Goal: Navigation & Orientation: Find specific page/section

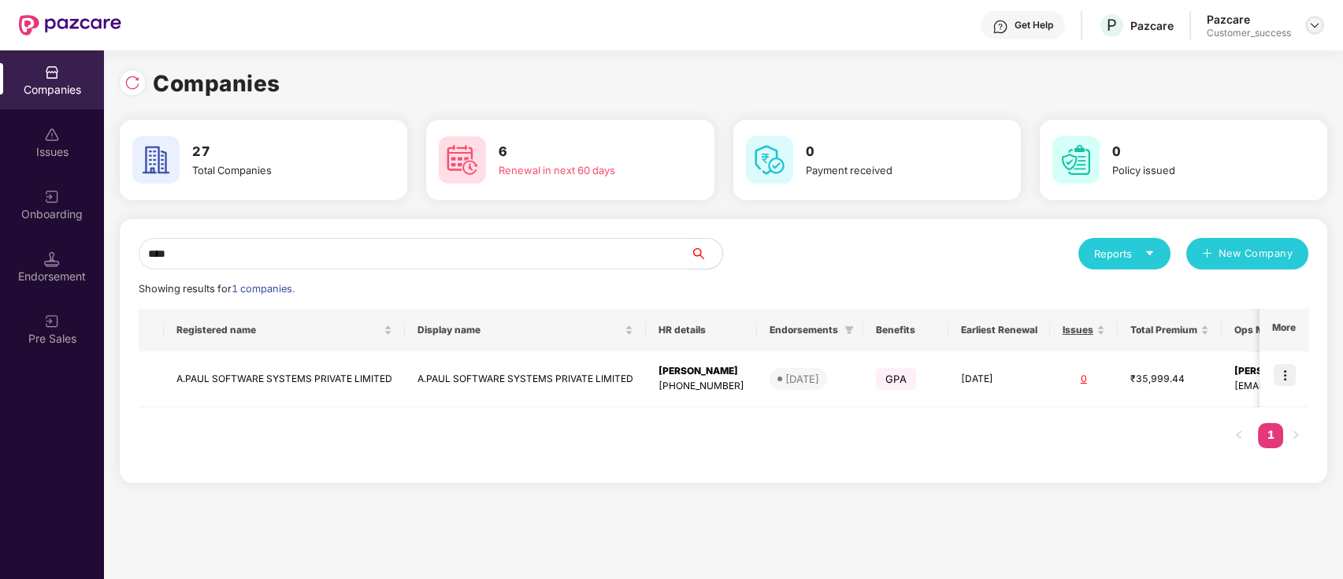
click at [1311, 23] on img at bounding box center [1314, 25] width 13 height 13
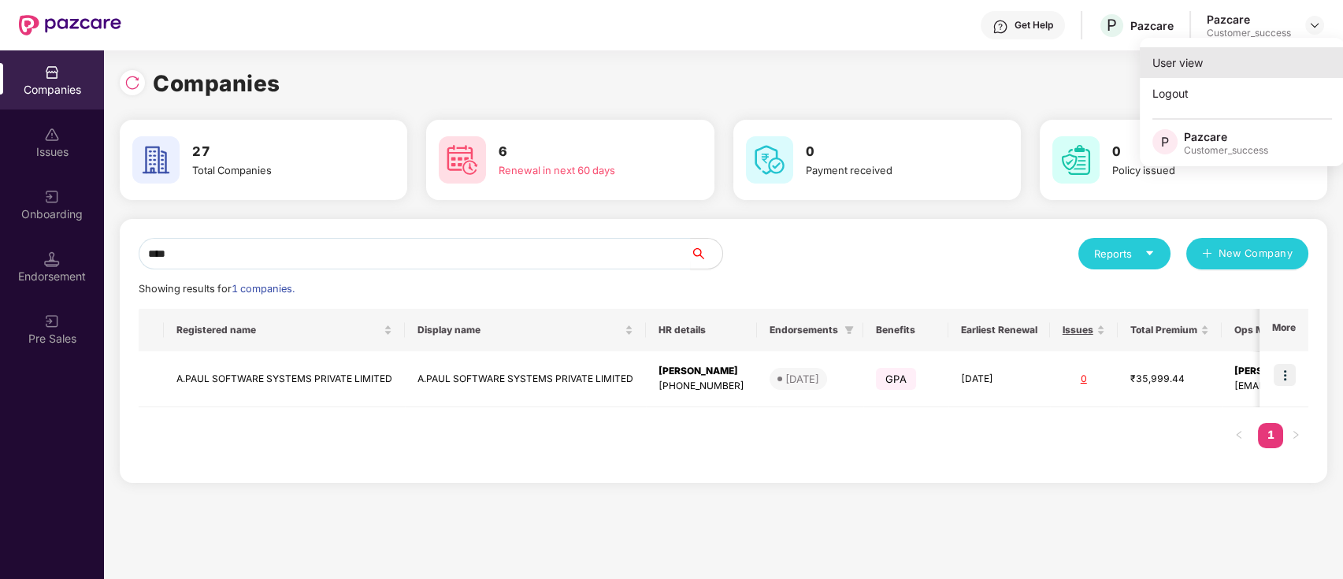
click at [1249, 60] on div "User view" at bounding box center [1242, 62] width 205 height 31
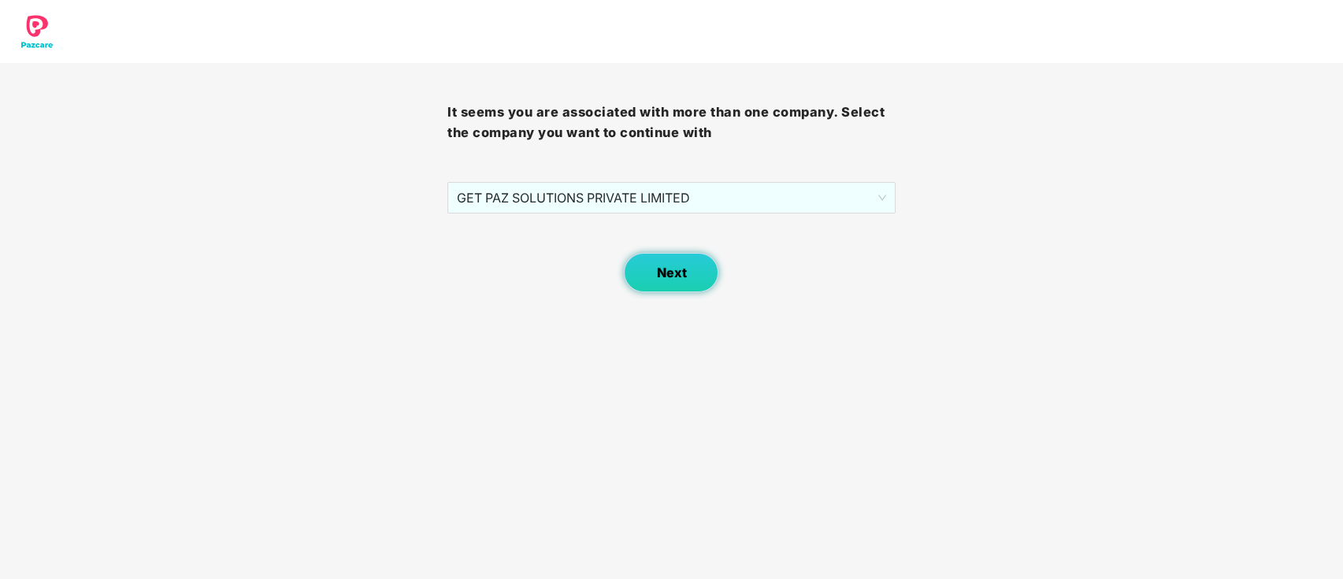
click at [697, 280] on button "Next" at bounding box center [671, 272] width 95 height 39
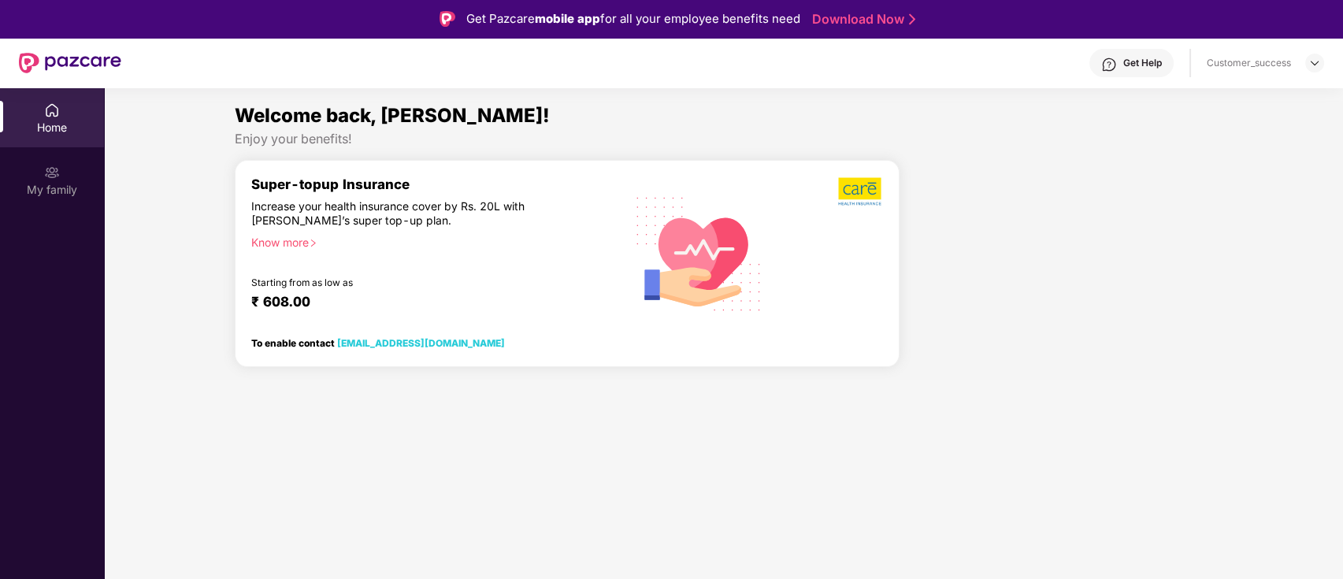
click at [1312, 51] on div "Get Help Customer_success" at bounding box center [722, 63] width 1203 height 50
click at [1314, 54] on div at bounding box center [1314, 63] width 19 height 19
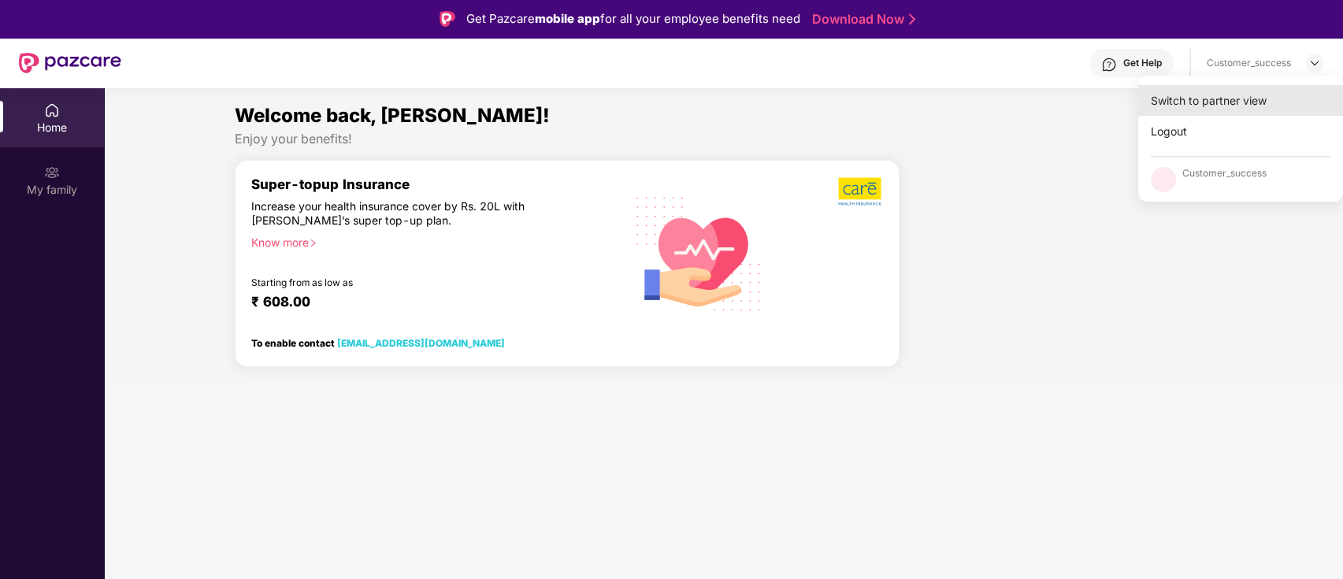
click at [1255, 101] on div "Switch to partner view" at bounding box center [1240, 100] width 205 height 31
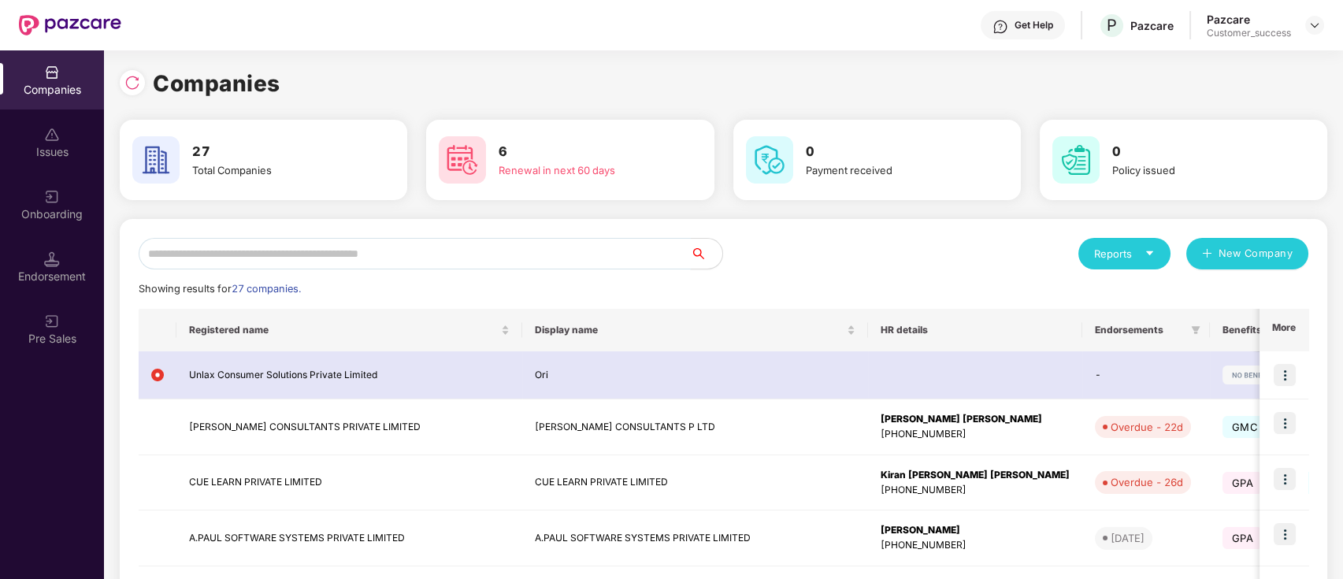
click at [205, 247] on input "text" at bounding box center [415, 254] width 552 height 32
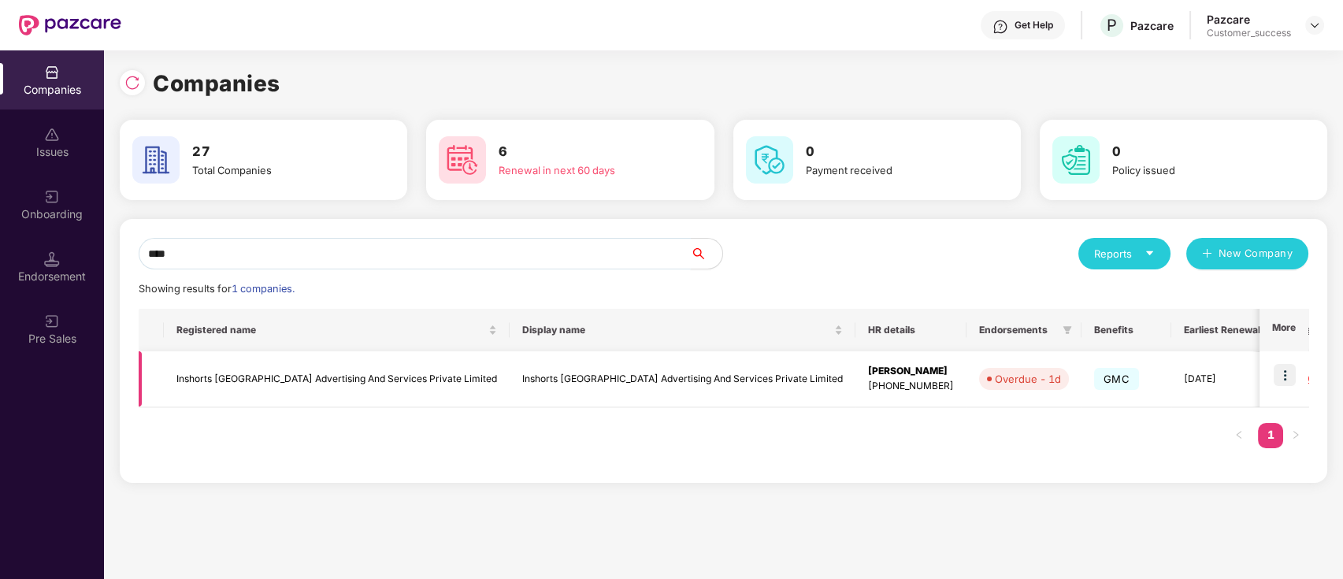
type input "****"
click at [1285, 369] on img at bounding box center [1285, 375] width 22 height 22
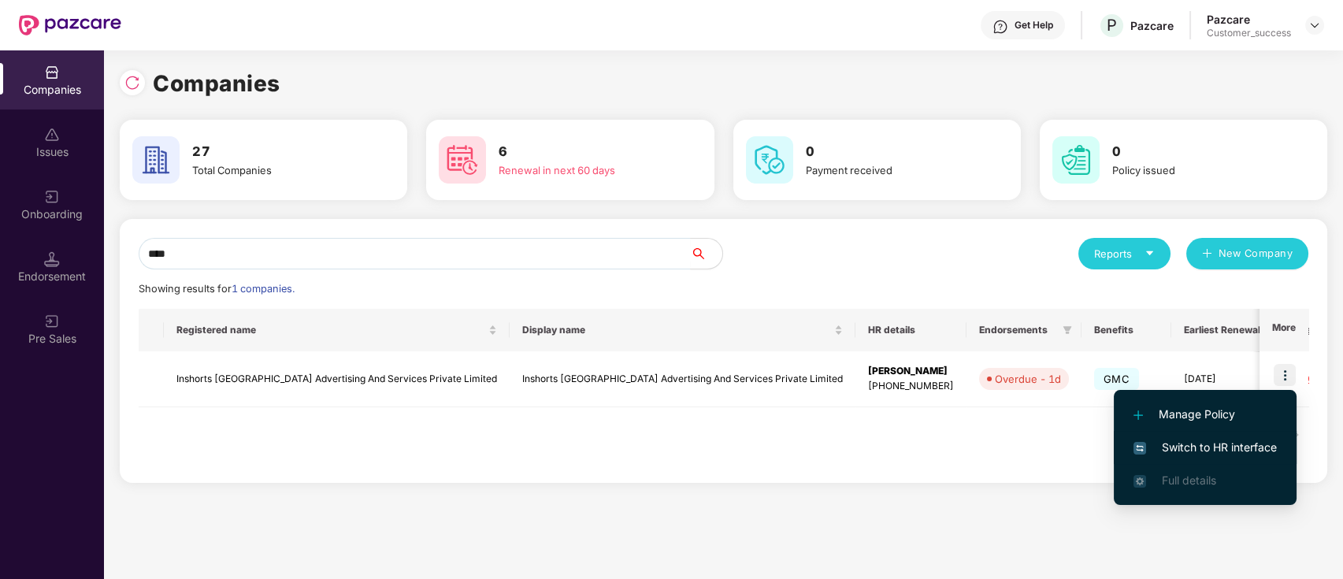
click at [1208, 443] on span "Switch to HR interface" at bounding box center [1204, 447] width 143 height 17
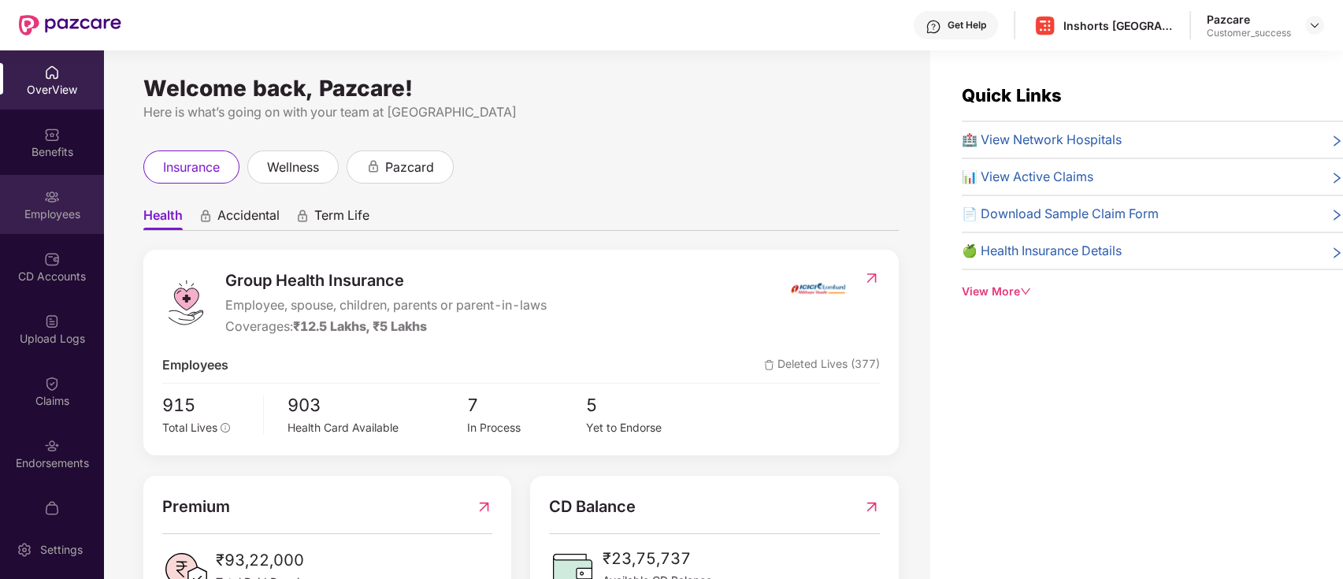
click at [69, 224] on div "Employees" at bounding box center [52, 204] width 104 height 59
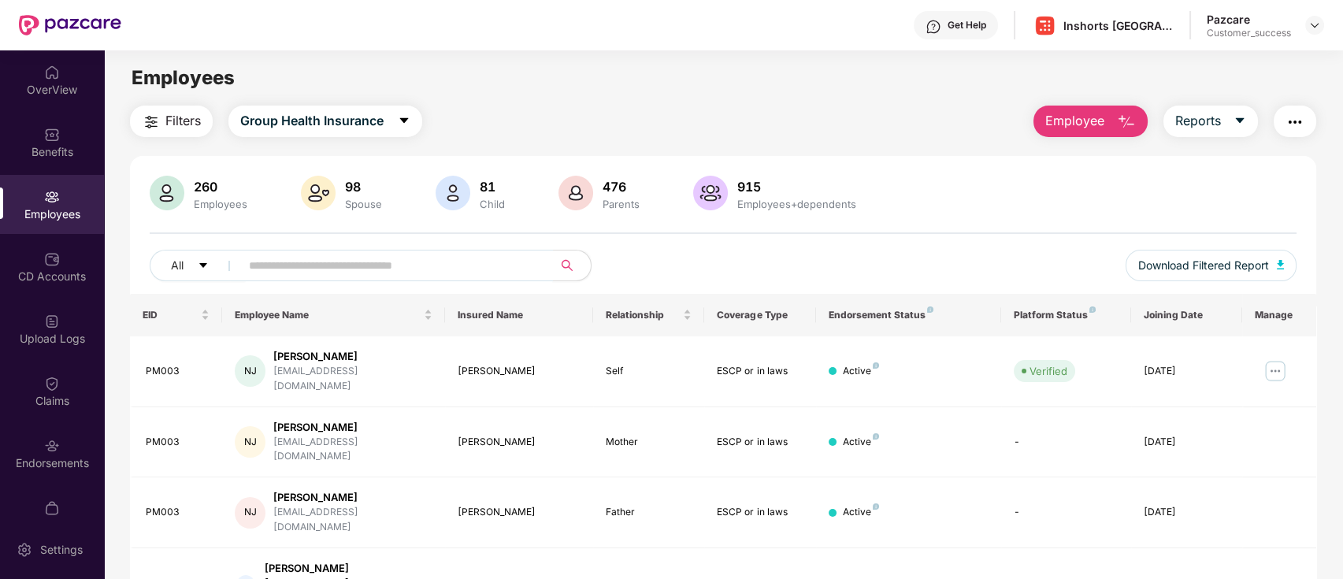
click at [495, 266] on input "text" at bounding box center [390, 266] width 283 height 24
type input "***"
click at [1278, 362] on img at bounding box center [1275, 370] width 25 height 25
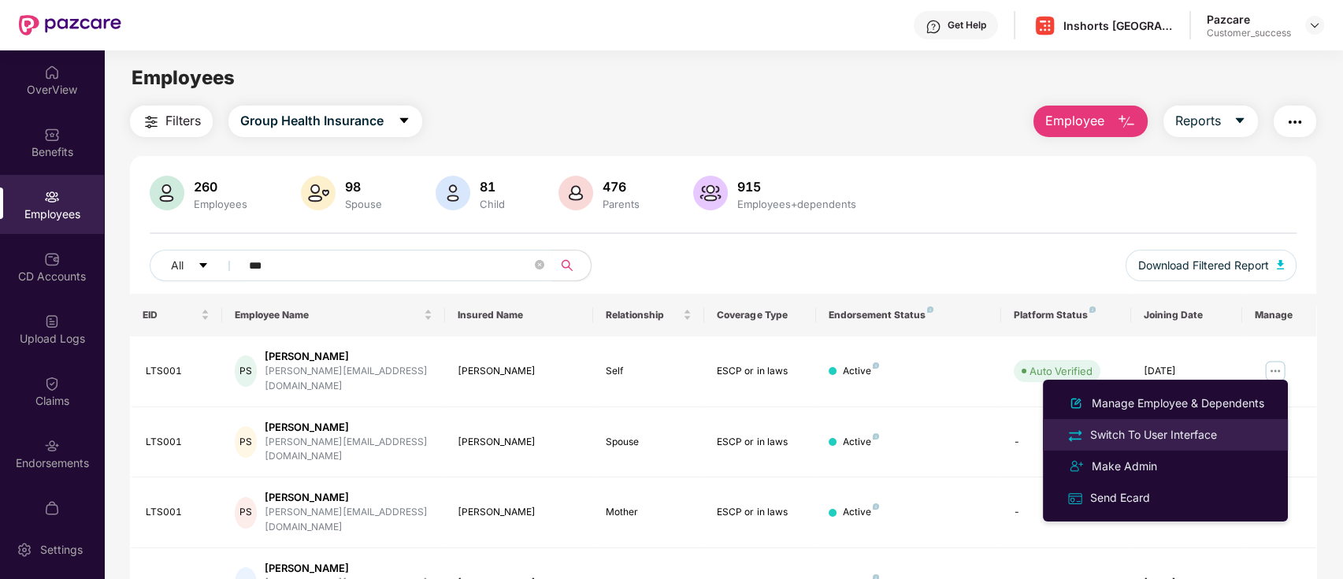
click at [1192, 432] on div "Switch To User Interface" at bounding box center [1153, 434] width 133 height 17
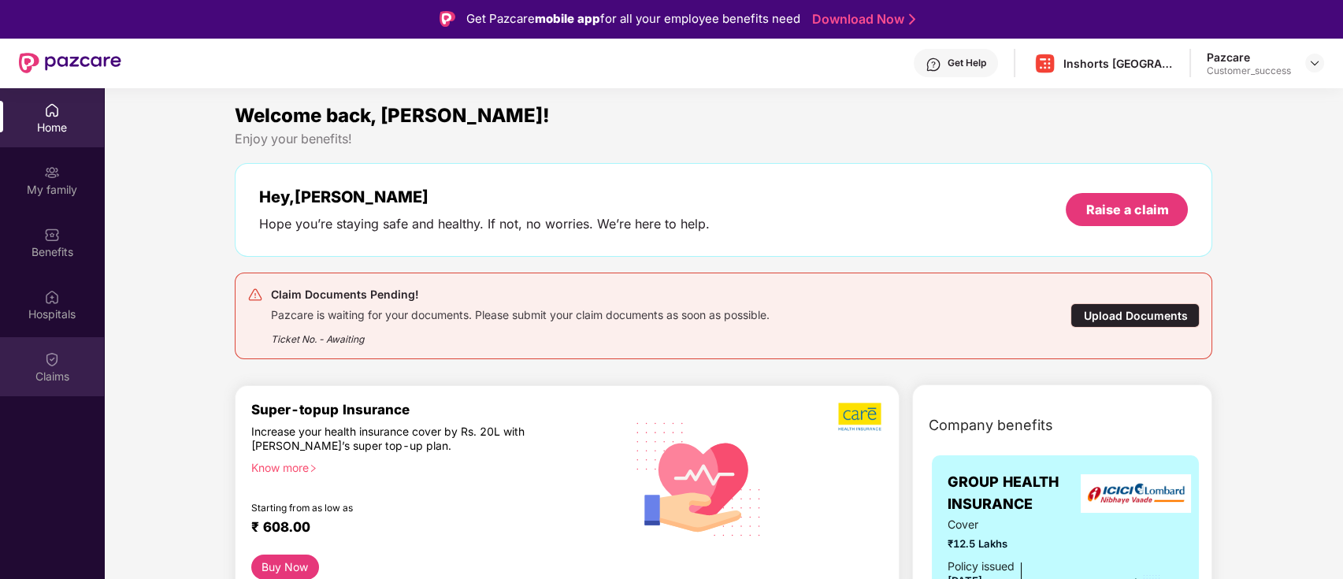
click at [63, 363] on div "Claims" at bounding box center [52, 366] width 104 height 59
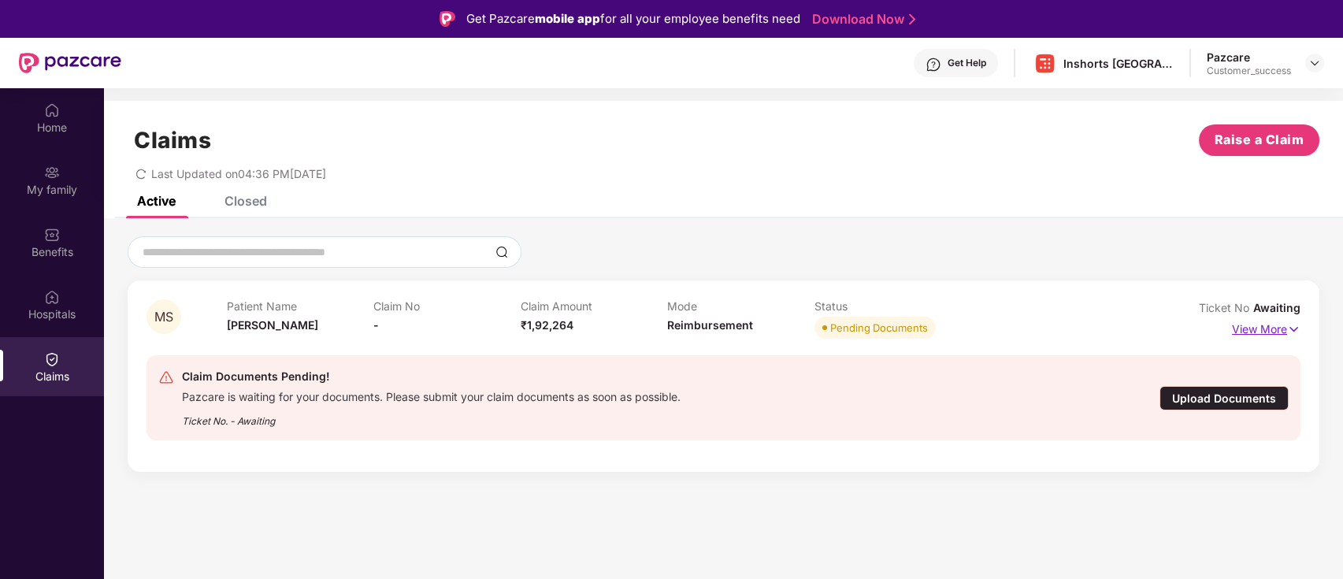
click at [1274, 330] on p "View More" at bounding box center [1266, 327] width 69 height 21
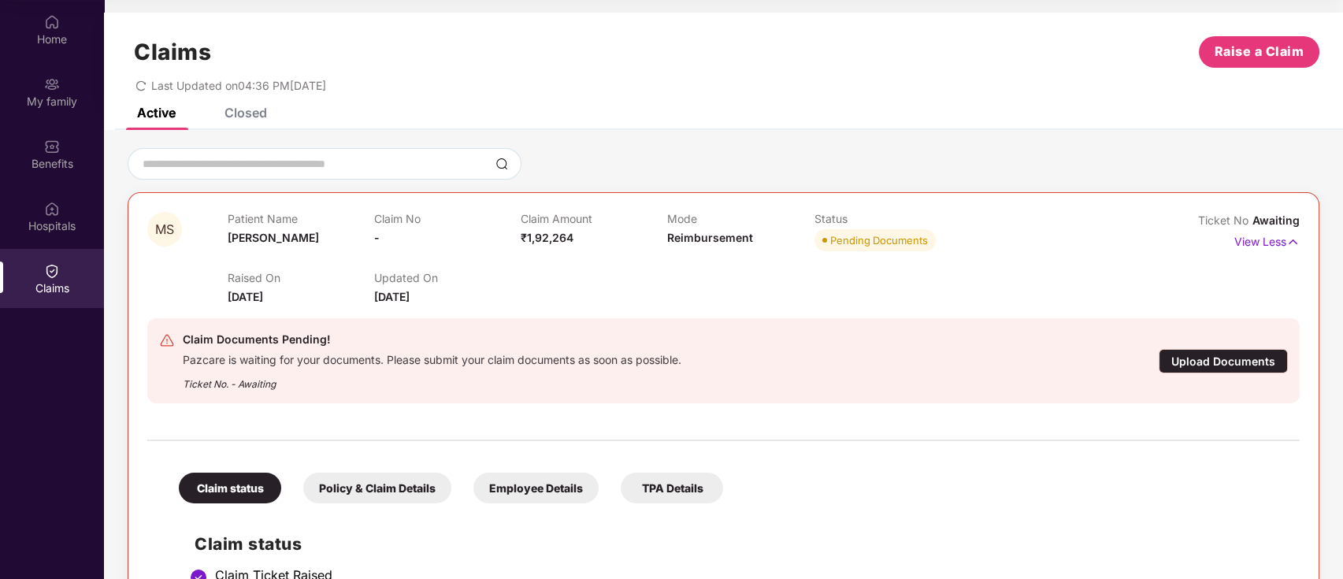
click at [246, 117] on div "Closed" at bounding box center [245, 113] width 43 height 16
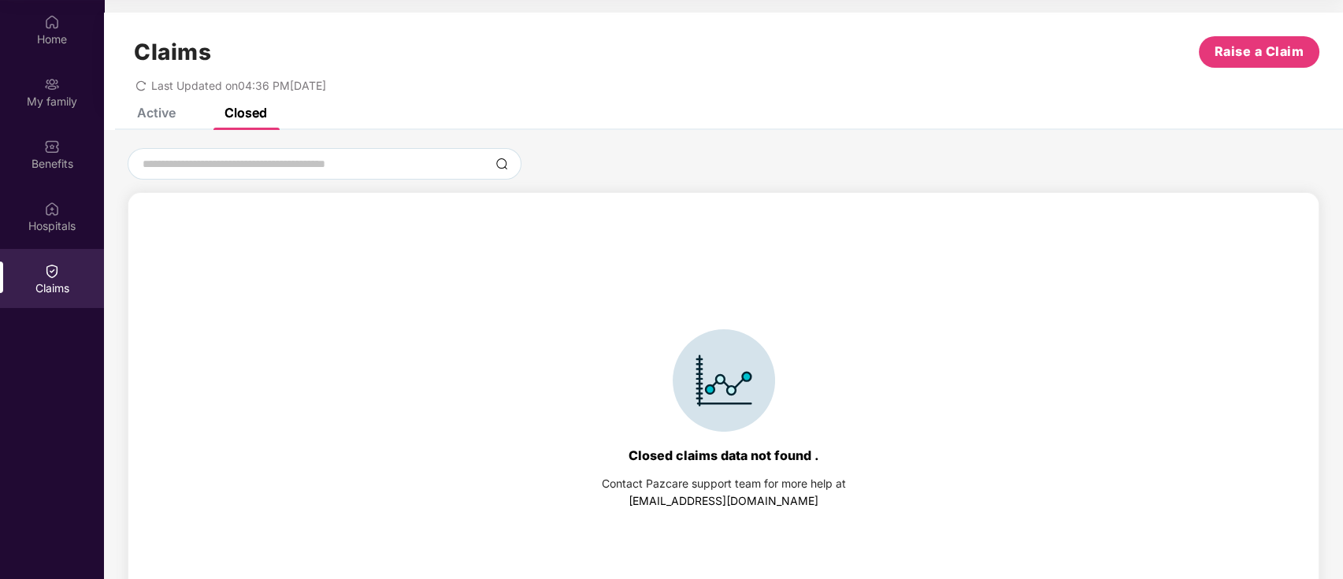
click at [135, 112] on div "Active" at bounding box center [144, 113] width 62 height 16
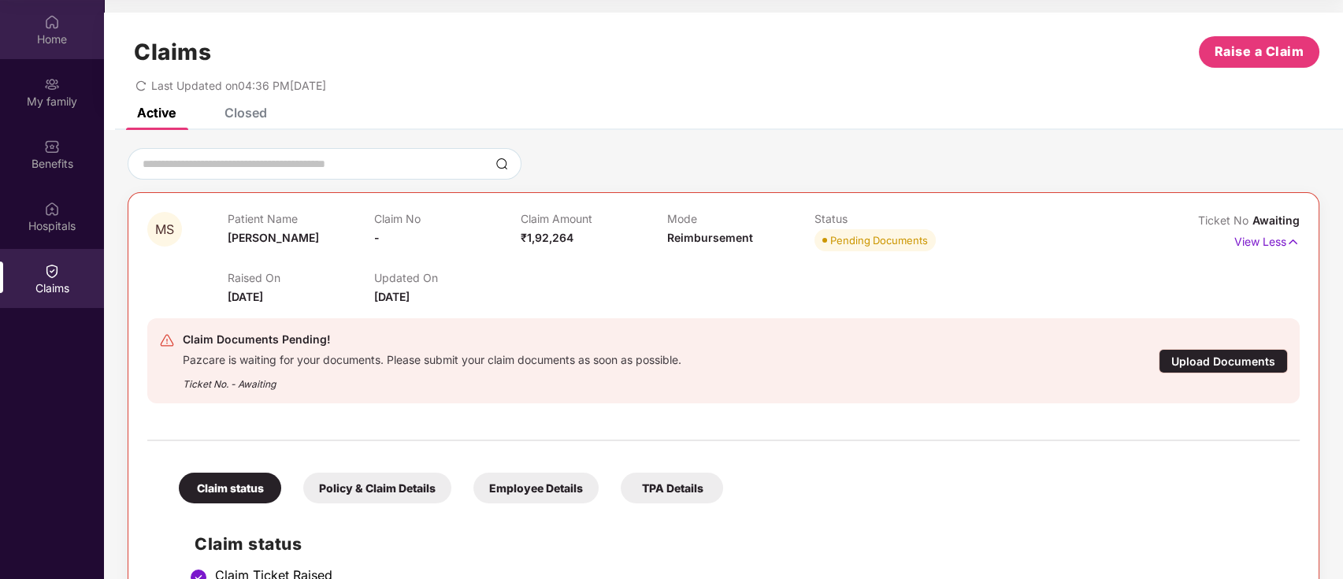
click at [77, 43] on div "Home" at bounding box center [52, 40] width 104 height 16
